Goal: Task Accomplishment & Management: Manage account settings

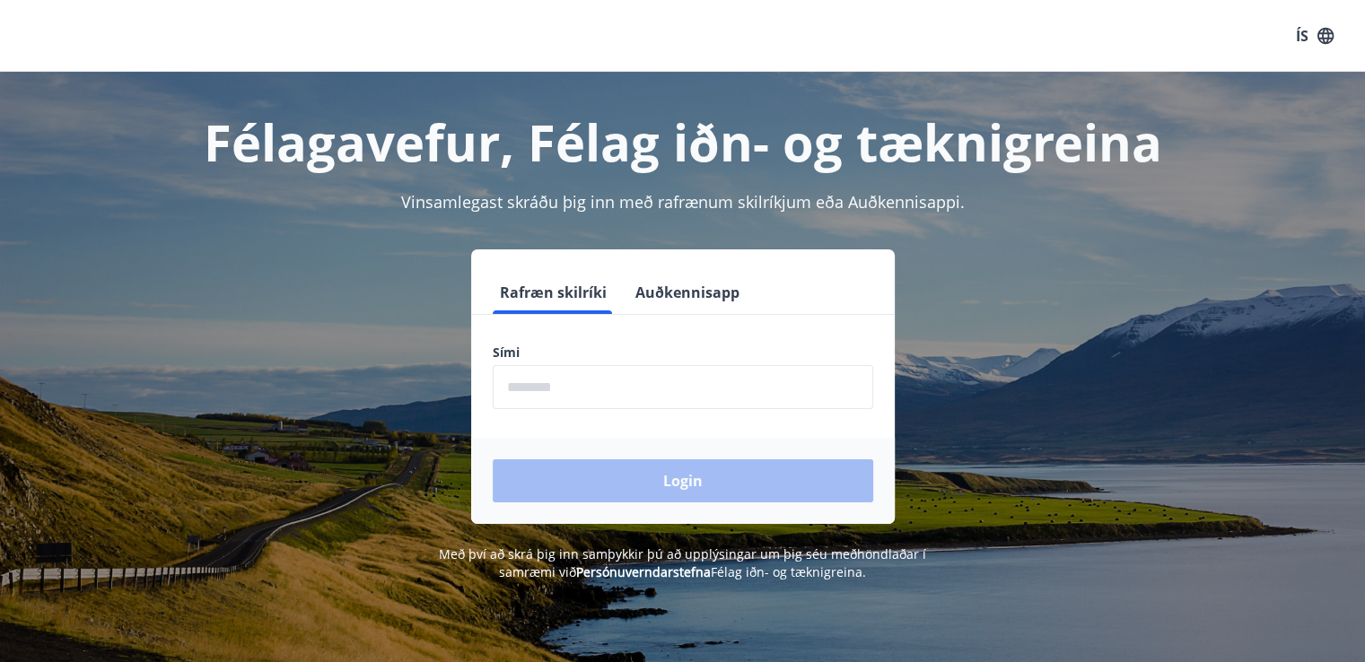
click at [632, 399] on input "phone" at bounding box center [683, 387] width 381 height 44
type input "********"
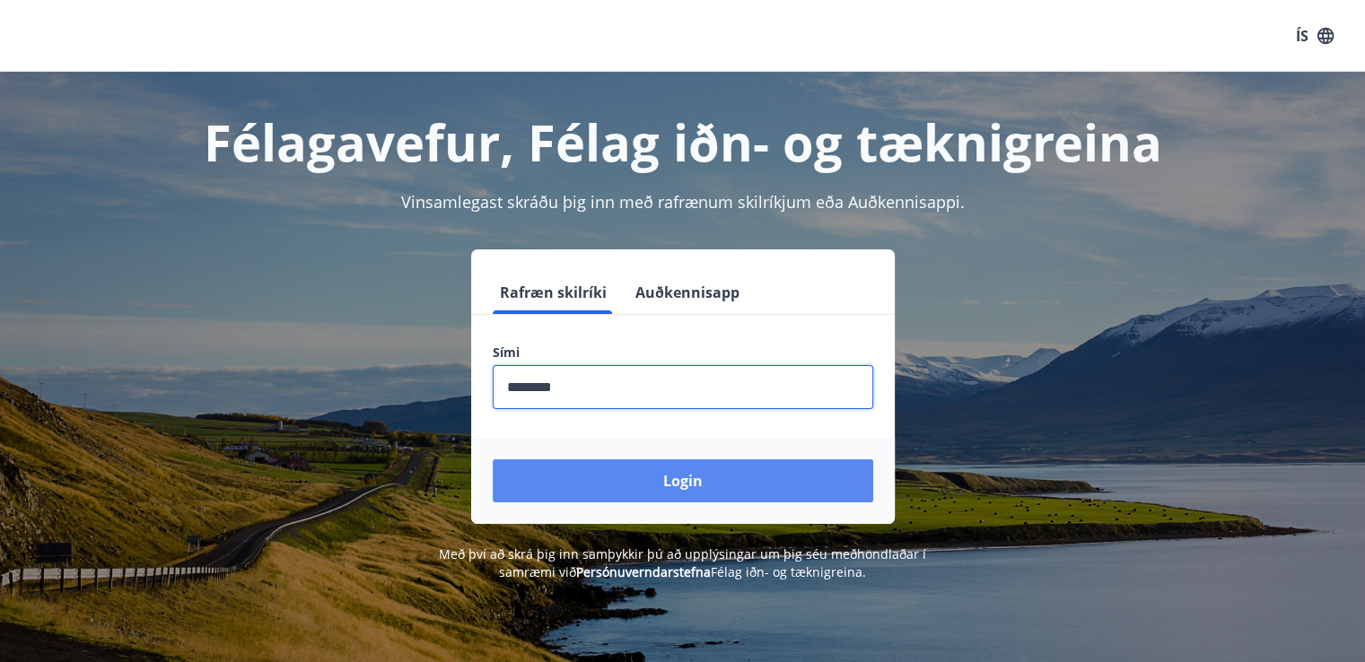
click at [657, 469] on button "Login" at bounding box center [683, 481] width 381 height 43
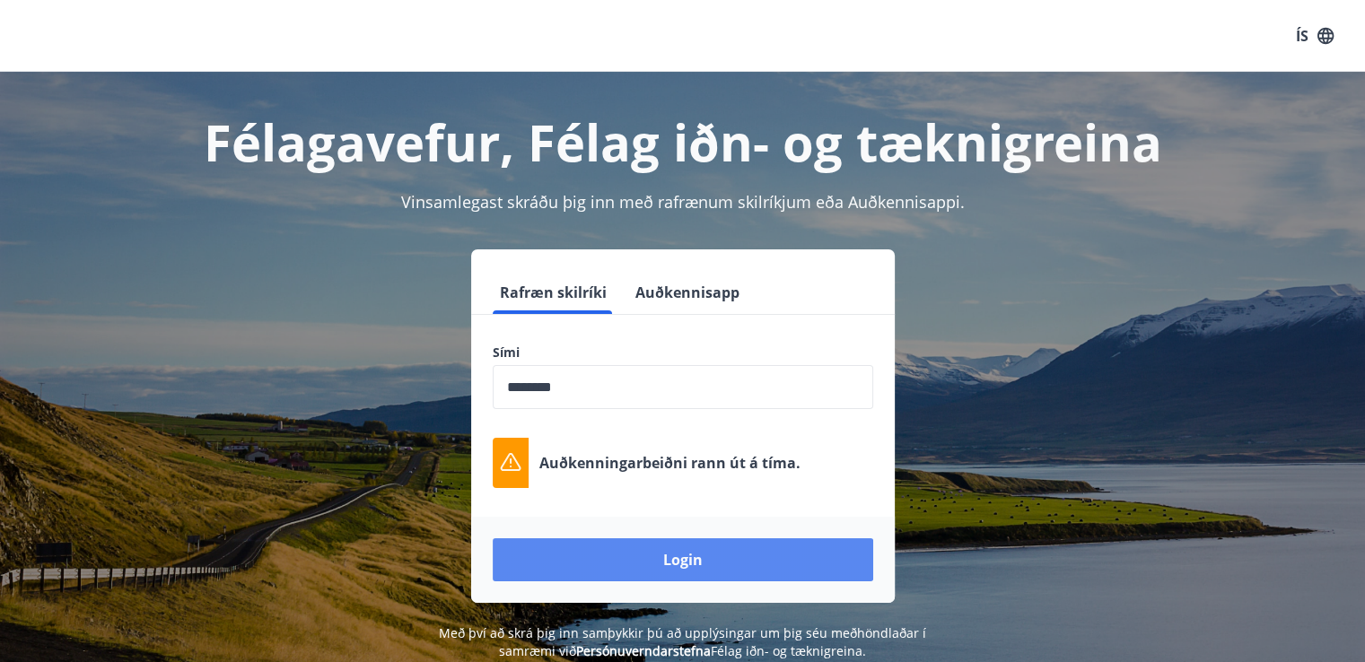
click at [636, 558] on button "Login" at bounding box center [683, 560] width 381 height 43
click at [667, 566] on button "Login" at bounding box center [683, 560] width 381 height 43
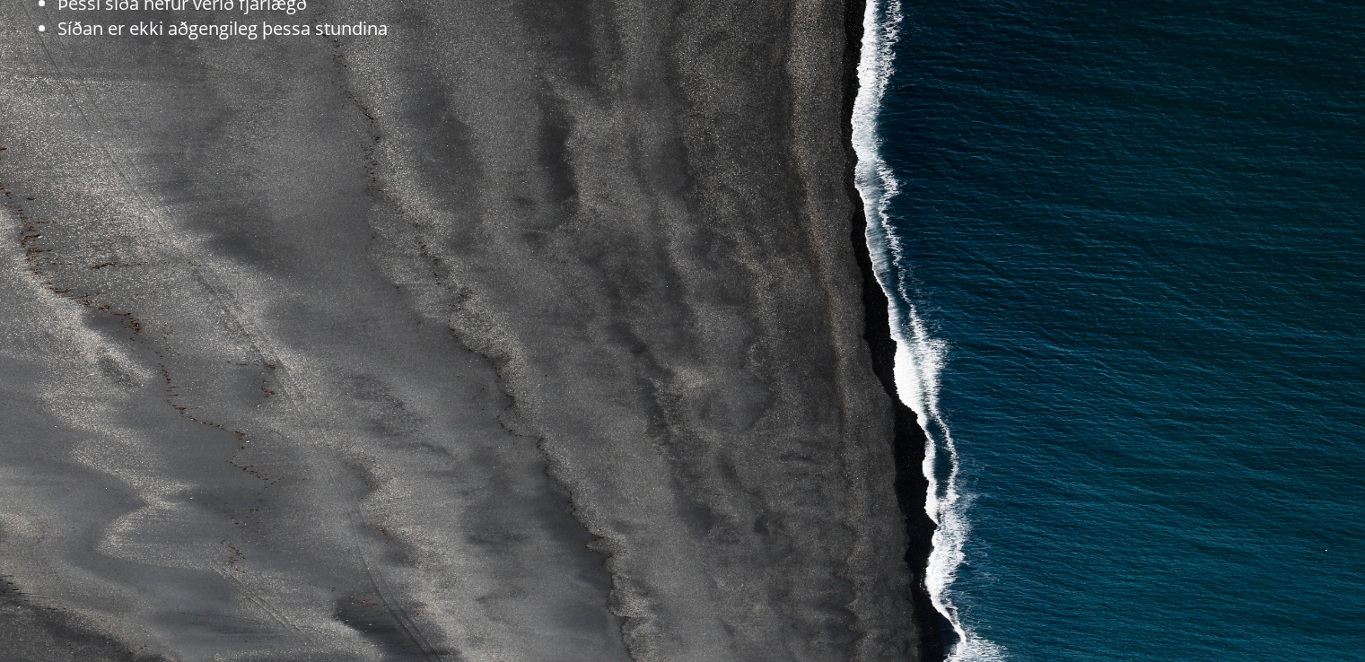
scroll to position [407, 0]
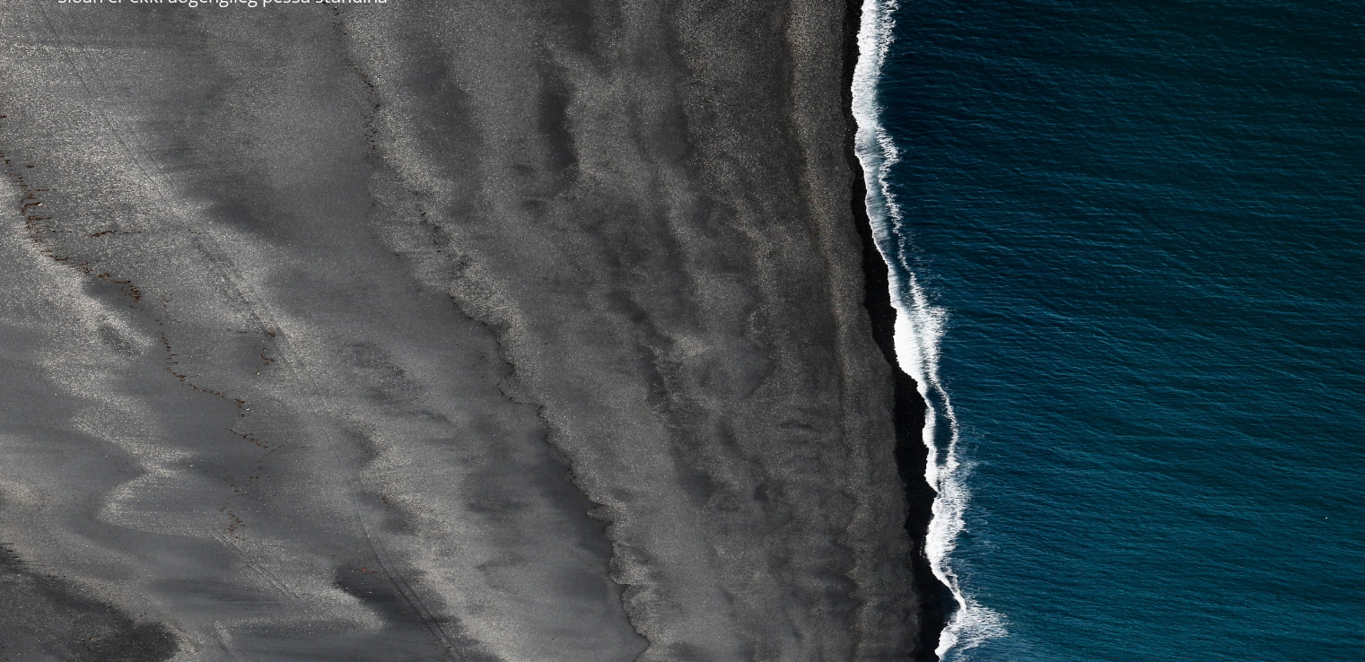
drag, startPoint x: 325, startPoint y: 320, endPoint x: 312, endPoint y: 697, distance: 376.3
